Goal: Navigation & Orientation: Find specific page/section

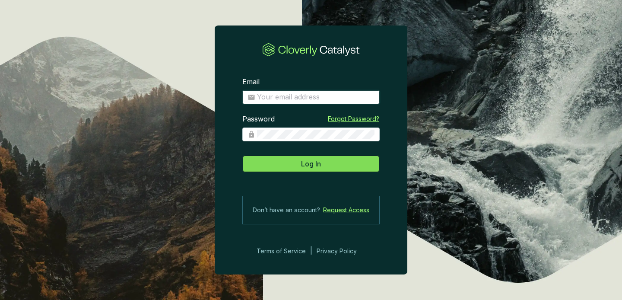
type input "[EMAIL_ADDRESS][DOMAIN_NAME]"
click at [315, 159] on span "Log In" at bounding box center [311, 163] width 20 height 10
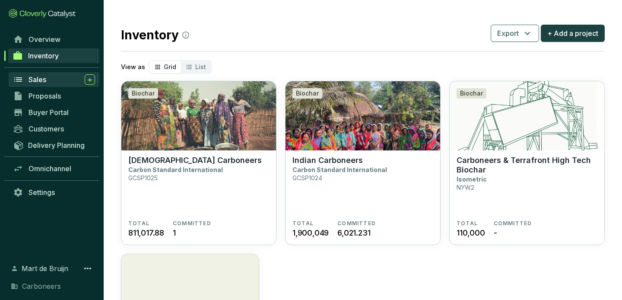
click at [47, 80] on div "Sales" at bounding box center [61, 79] width 66 height 10
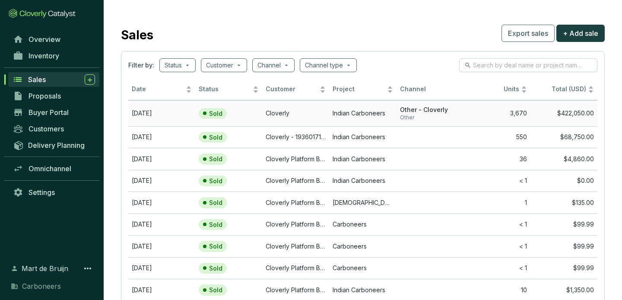
click at [414, 117] on span "Other" at bounding box center [430, 117] width 60 height 7
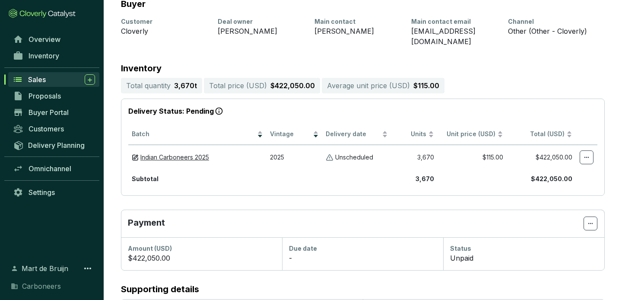
scroll to position [79, 0]
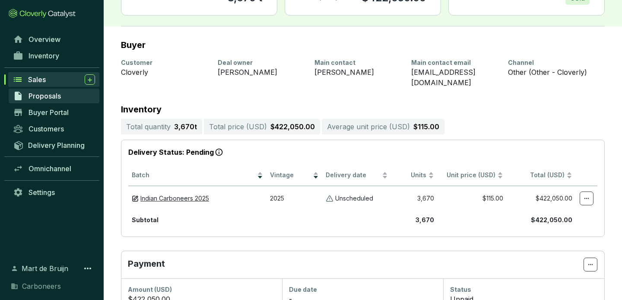
click at [73, 98] on link "Proposals" at bounding box center [54, 96] width 91 height 15
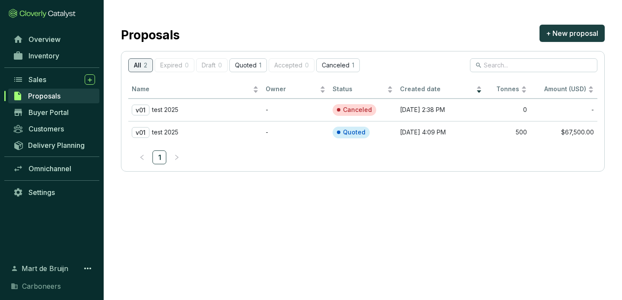
click at [40, 25] on section "Overview Inventory Sales Proposals Buyer Portal Customers Delivery Planning Omn…" at bounding box center [52, 150] width 104 height 300
click at [50, 103] on div "Proposals" at bounding box center [52, 96] width 104 height 16
click at [53, 85] on link "Sales" at bounding box center [54, 79] width 91 height 15
